Goal: Task Accomplishment & Management: Complete application form

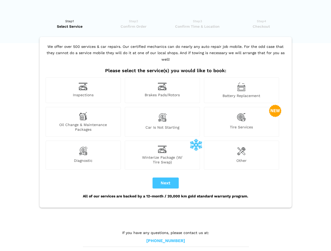
click at [83, 90] on img at bounding box center [83, 87] width 9 height 8
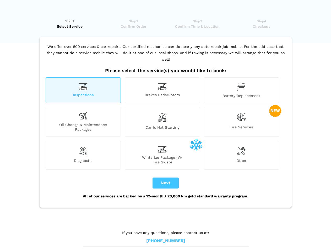
click at [162, 90] on img at bounding box center [162, 87] width 9 height 8
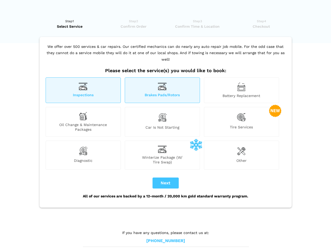
click at [241, 90] on img at bounding box center [241, 87] width 8 height 9
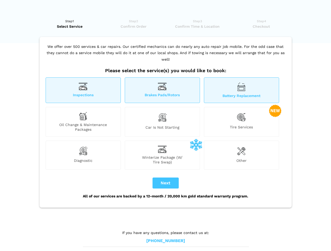
click at [83, 122] on div "Oil Change & Maintenance Packages" at bounding box center [83, 122] width 75 height 30
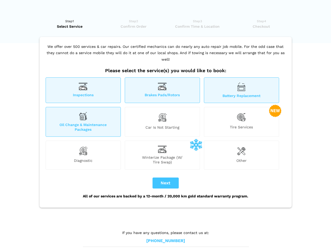
click at [162, 122] on img at bounding box center [162, 117] width 9 height 11
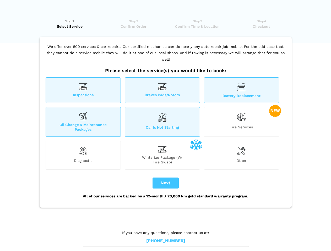
click at [241, 122] on img at bounding box center [241, 117] width 9 height 11
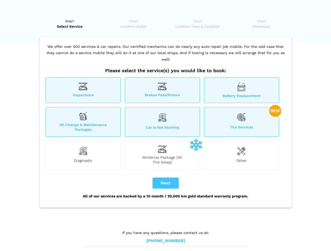
click at [83, 155] on img at bounding box center [83, 151] width 9 height 10
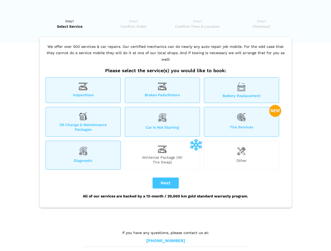
click at [162, 155] on span "Winterize Package (W/ Tire Swap)" at bounding box center [162, 159] width 75 height 9
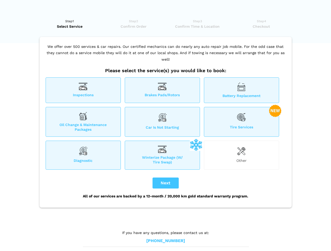
click at [241, 155] on img at bounding box center [241, 151] width 8 height 10
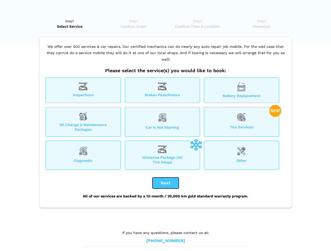
click at [166, 183] on button "Next" at bounding box center [165, 183] width 26 height 11
checkbox input "true"
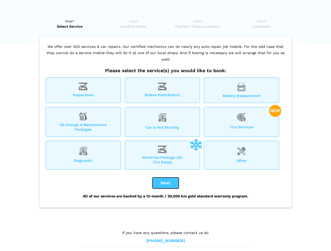
checkbox input "true"
